Goal: Task Accomplishment & Management: Manage account settings

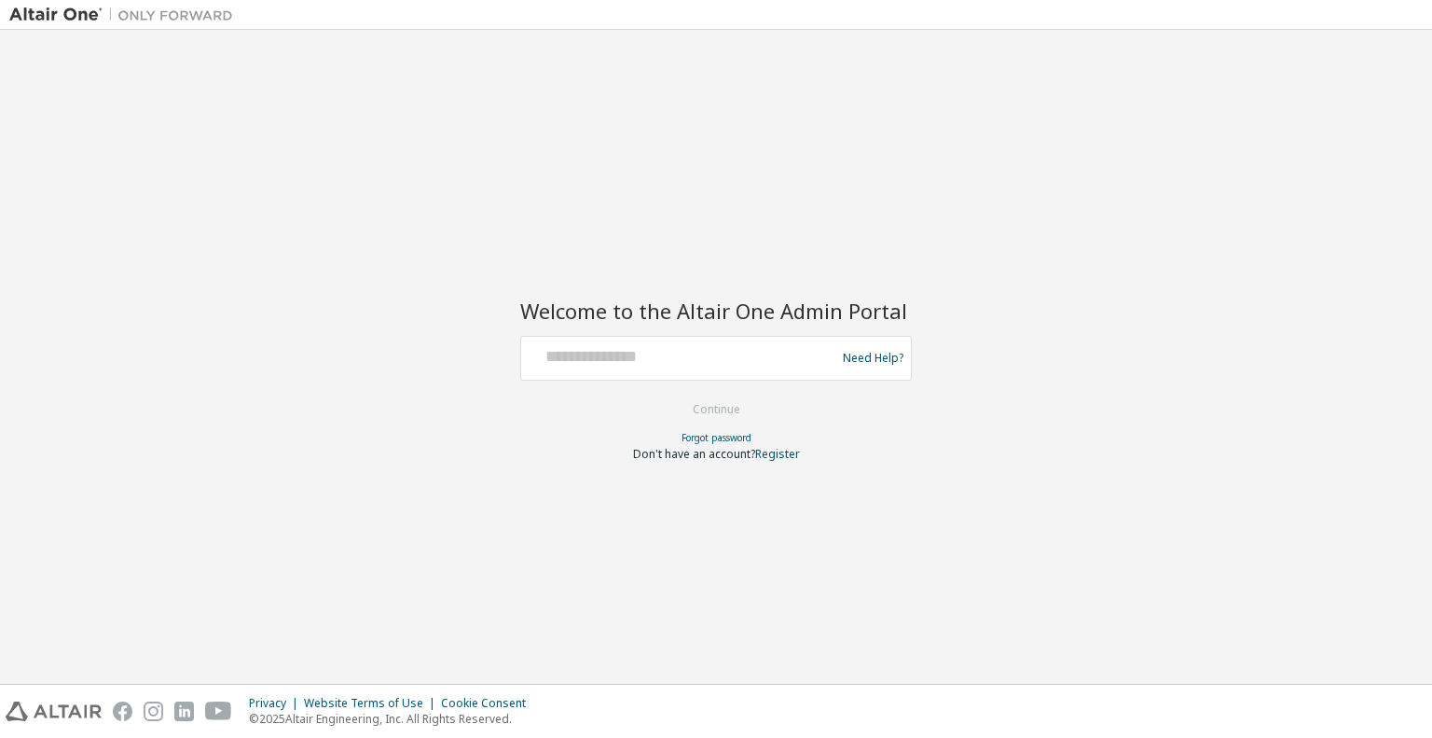
click at [694, 366] on div at bounding box center [681, 357] width 305 height 35
click at [606, 361] on input "text" at bounding box center [681, 353] width 305 height 27
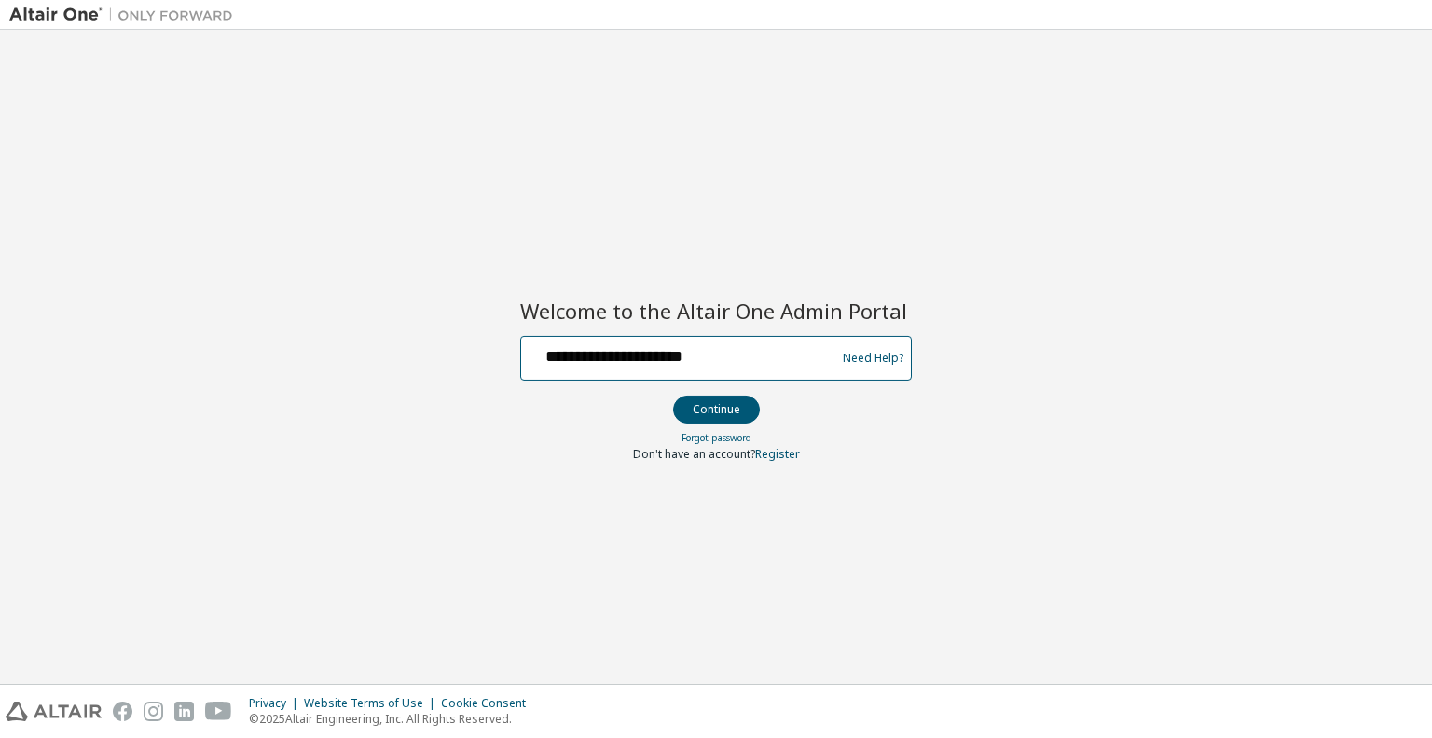
type input "**********"
click at [718, 411] on button "Continue" at bounding box center [716, 409] width 87 height 28
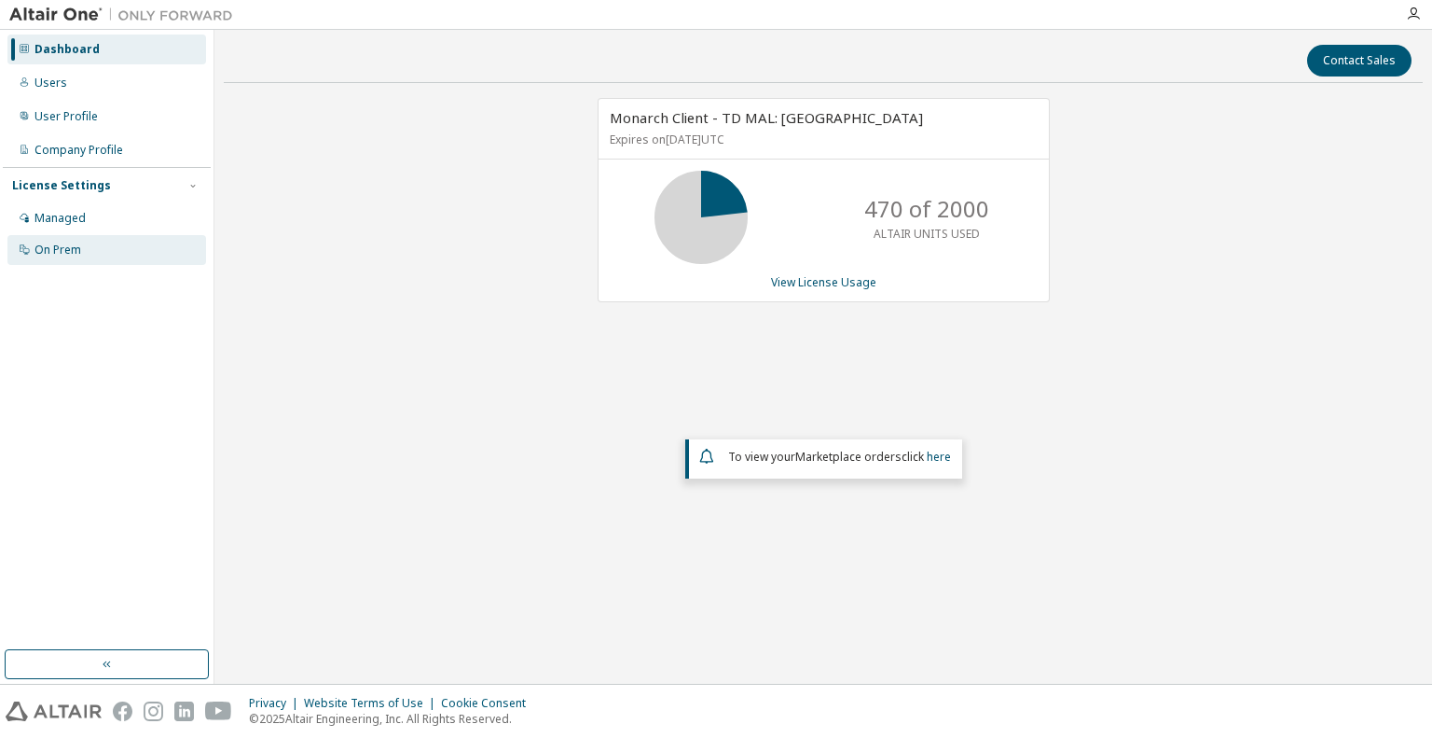
drag, startPoint x: 65, startPoint y: 253, endPoint x: 217, endPoint y: 233, distance: 153.3
click at [65, 253] on div "On Prem" at bounding box center [58, 249] width 47 height 15
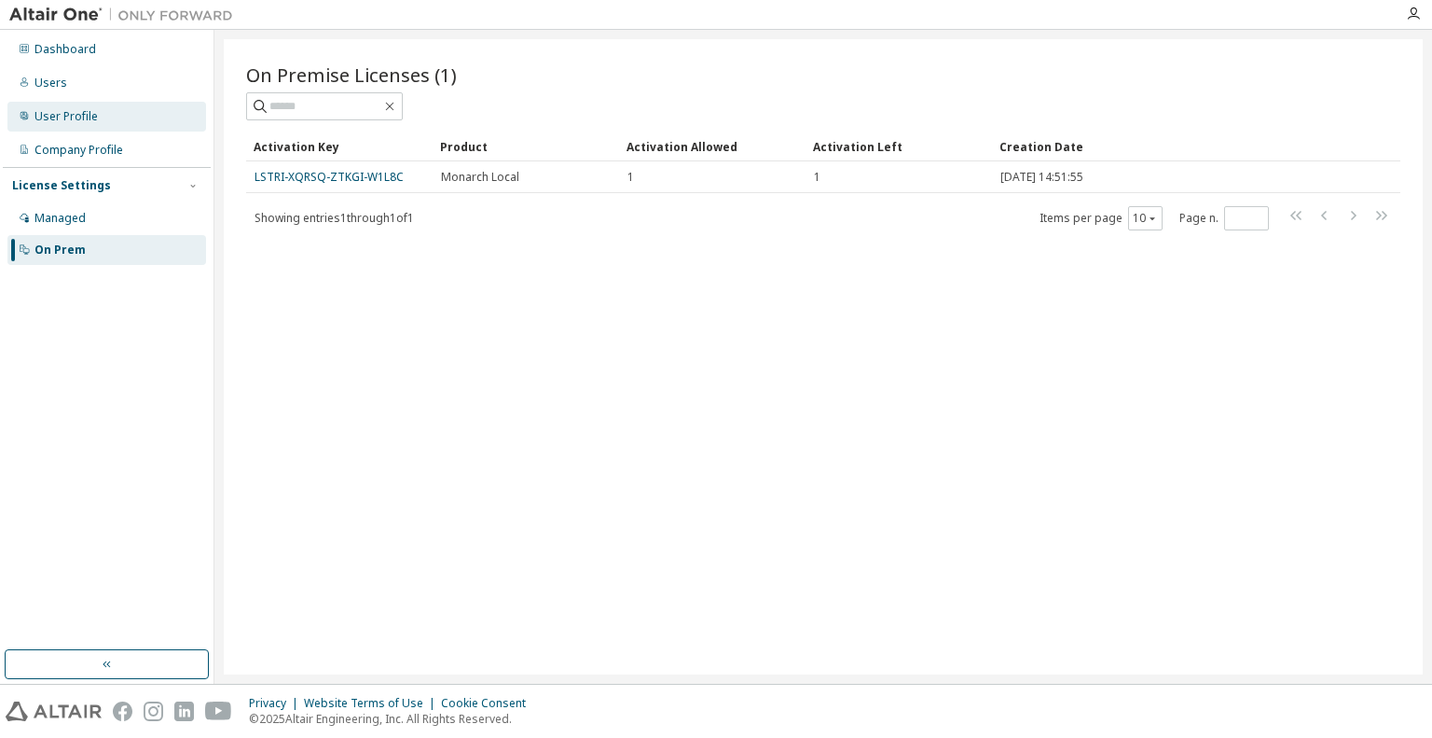
click at [82, 118] on div "User Profile" at bounding box center [66, 116] width 63 height 15
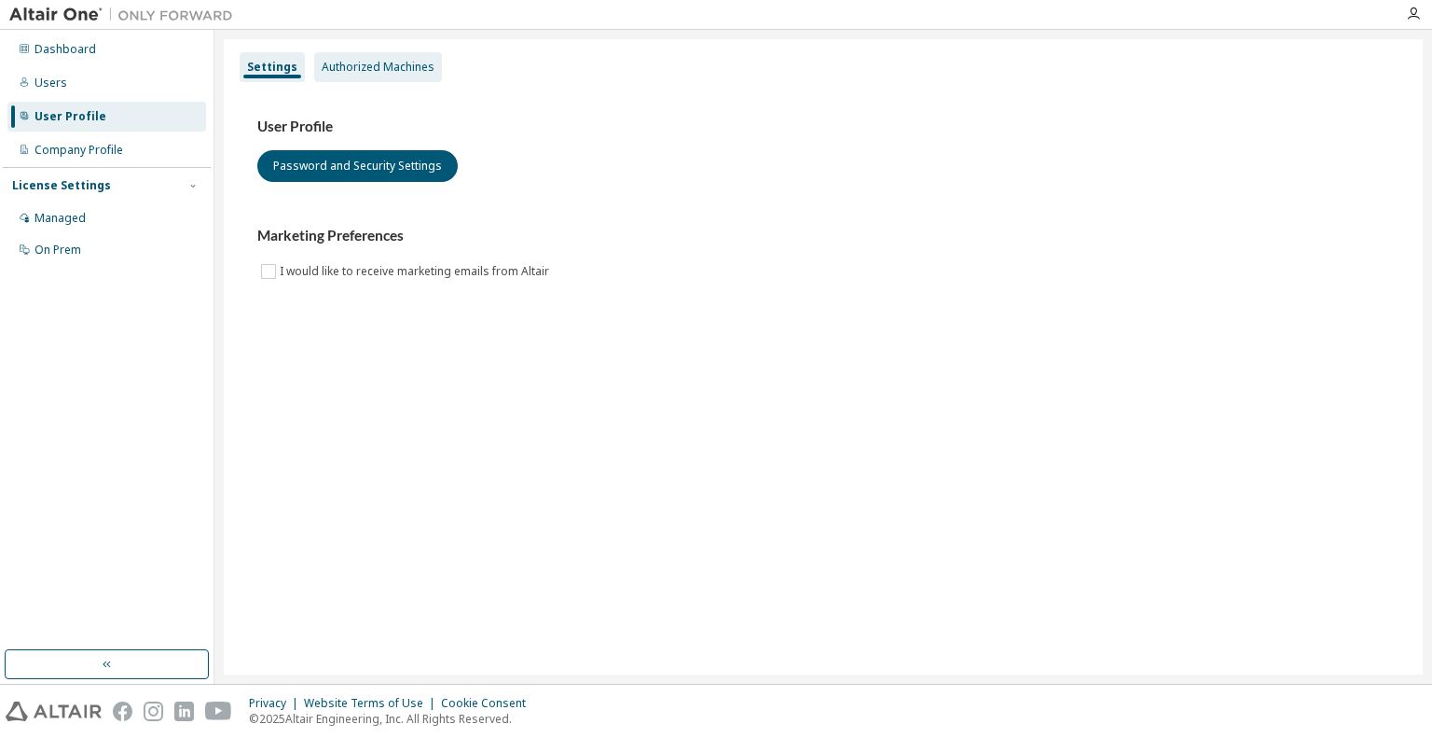
drag, startPoint x: 366, startPoint y: 72, endPoint x: 408, endPoint y: 68, distance: 43.1
click at [366, 72] on div "Authorized Machines" at bounding box center [378, 67] width 113 height 15
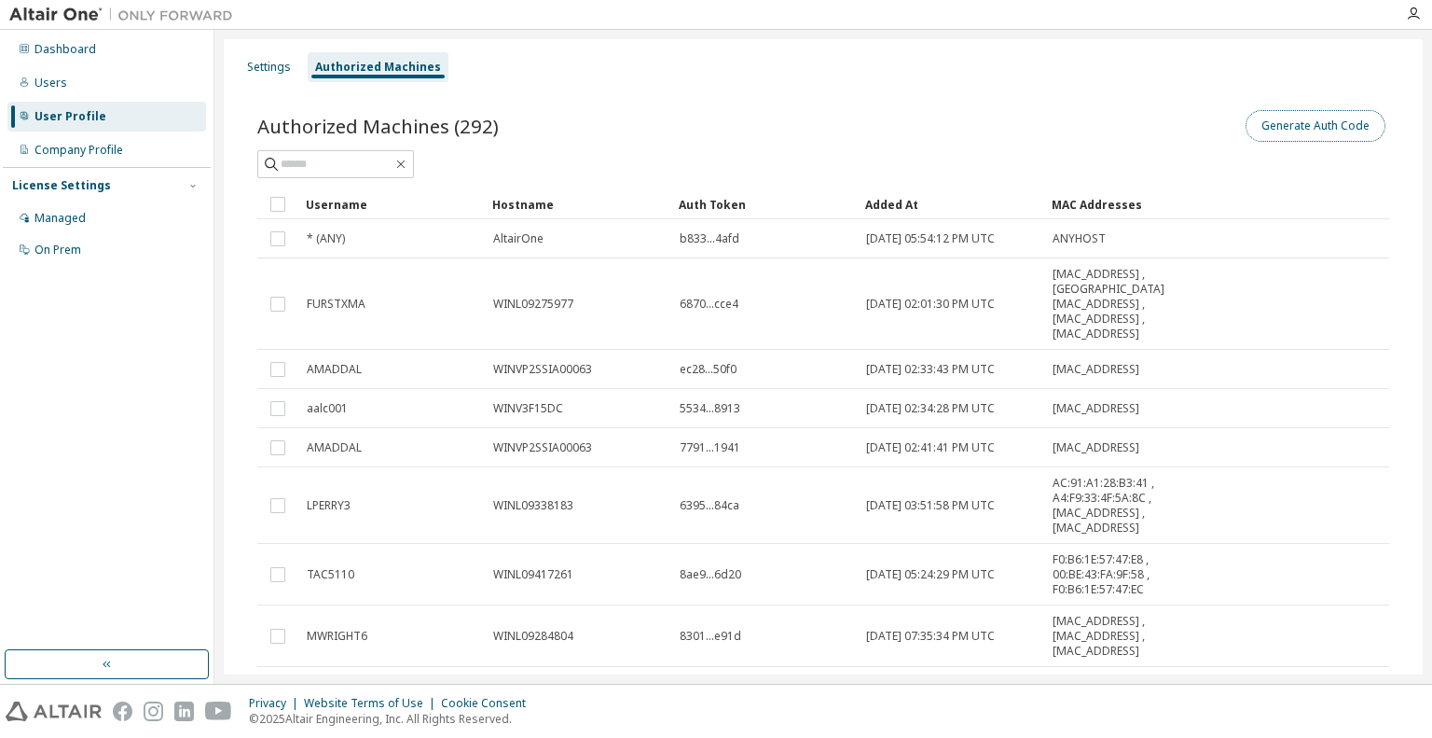
click at [1347, 124] on button "Generate Auth Code" at bounding box center [1316, 126] width 140 height 32
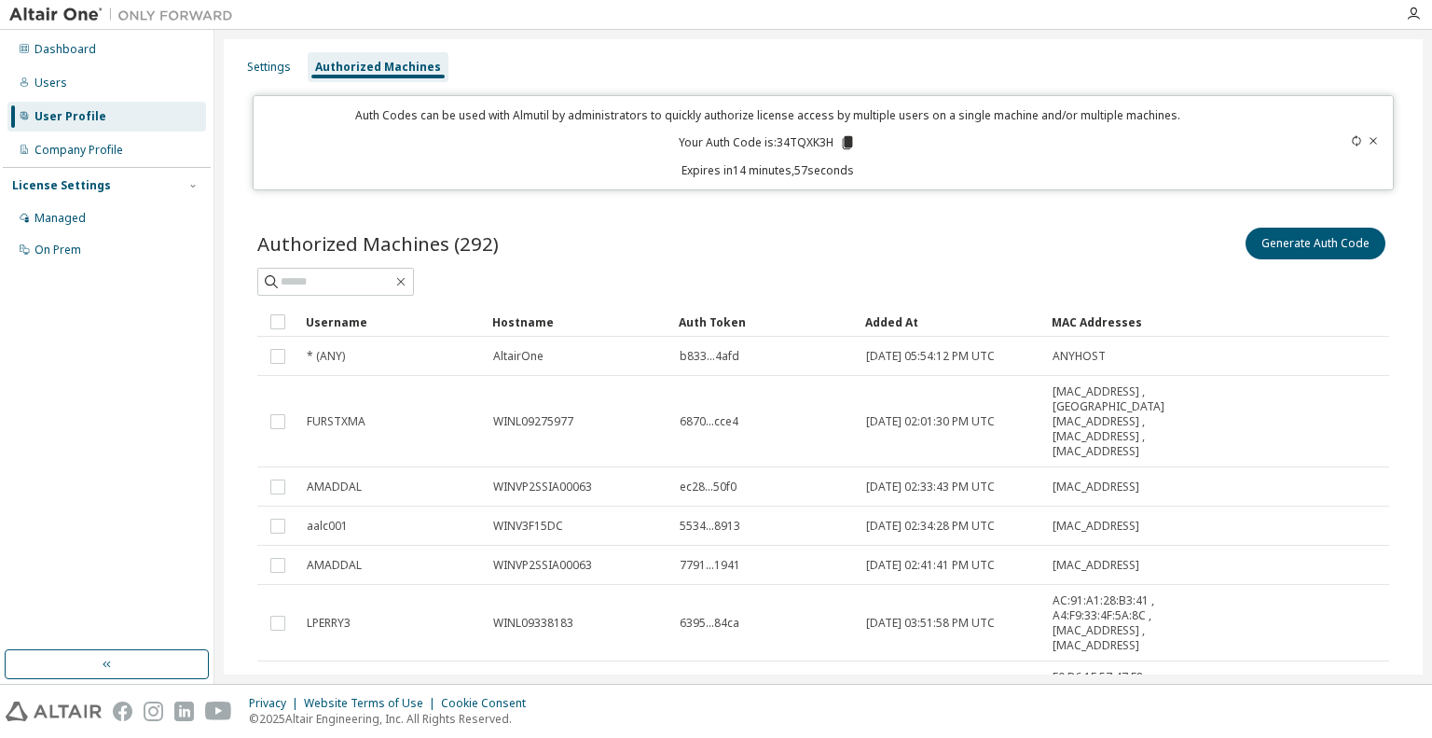
click at [845, 145] on icon at bounding box center [848, 142] width 10 height 13
click at [1351, 139] on icon at bounding box center [1356, 140] width 11 height 11
click at [844, 143] on icon at bounding box center [847, 142] width 10 height 13
